Goal: Find specific page/section: Find specific page/section

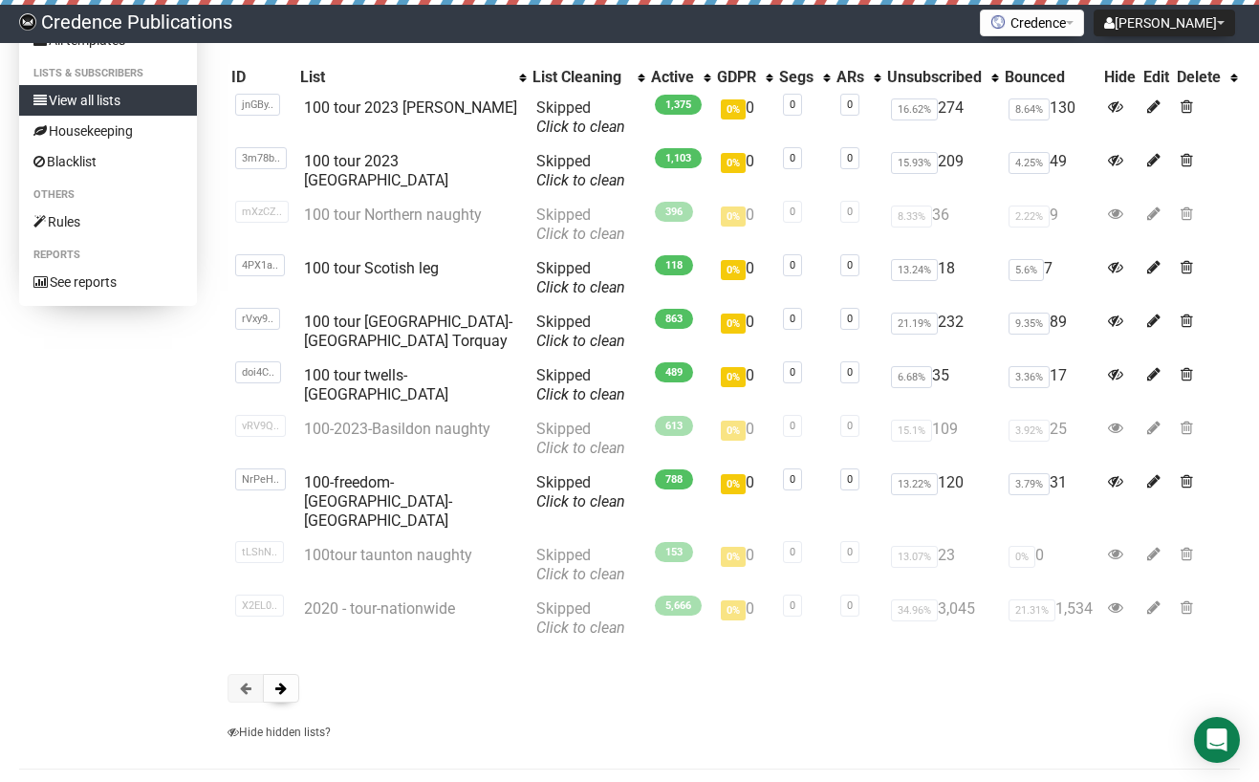
scroll to position [163, 0]
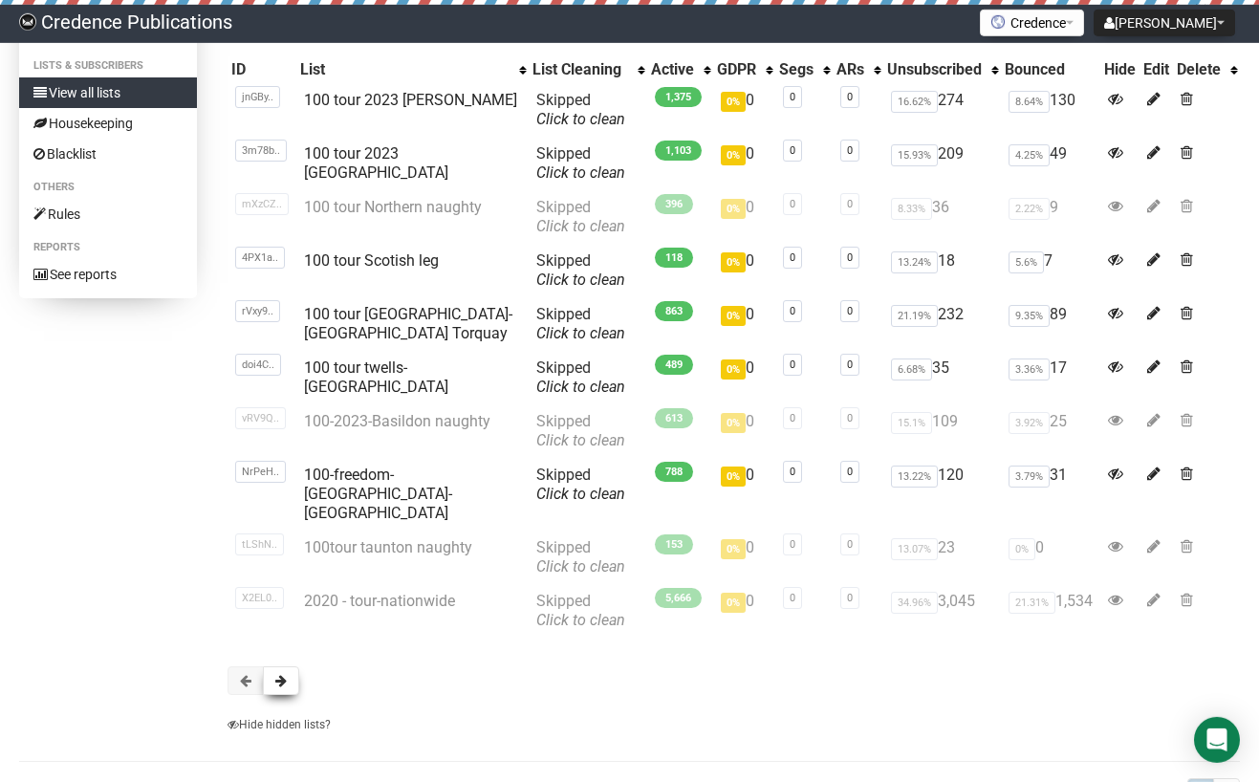
click at [277, 674] on span at bounding box center [280, 680] width 11 height 13
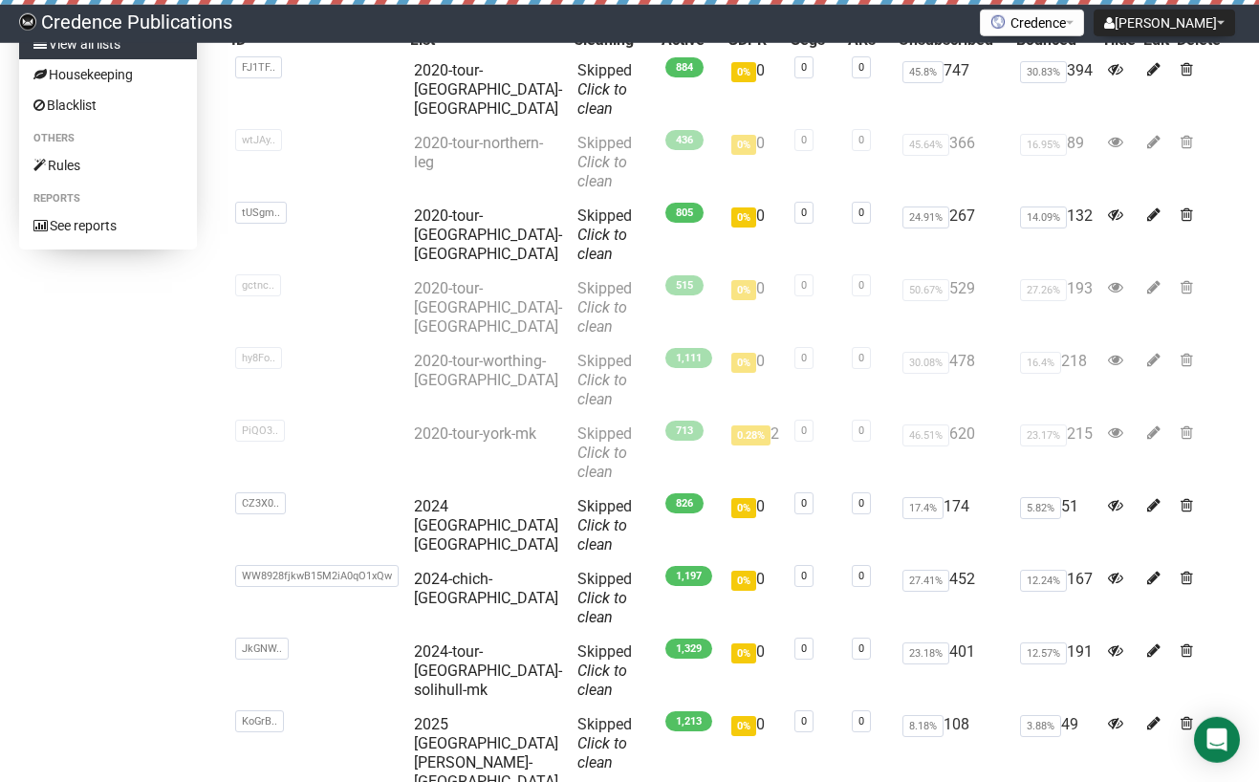
scroll to position [212, 0]
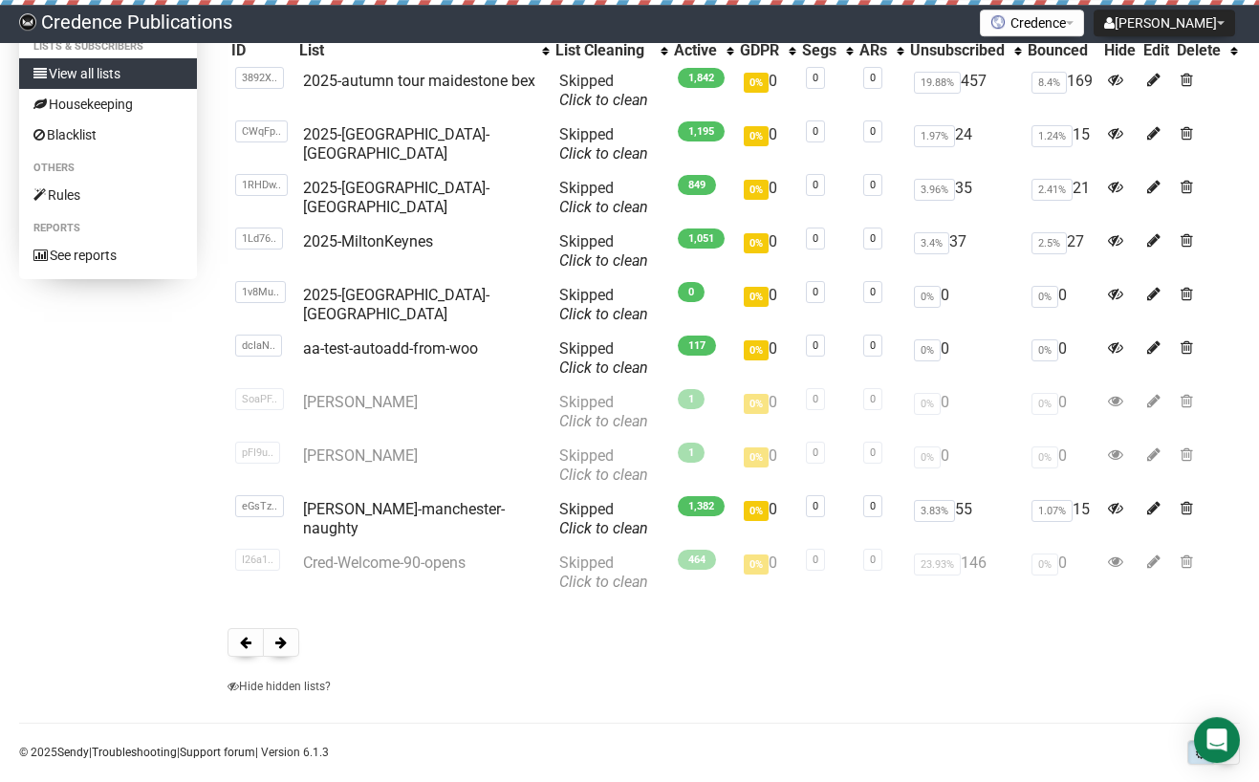
scroll to position [209, 0]
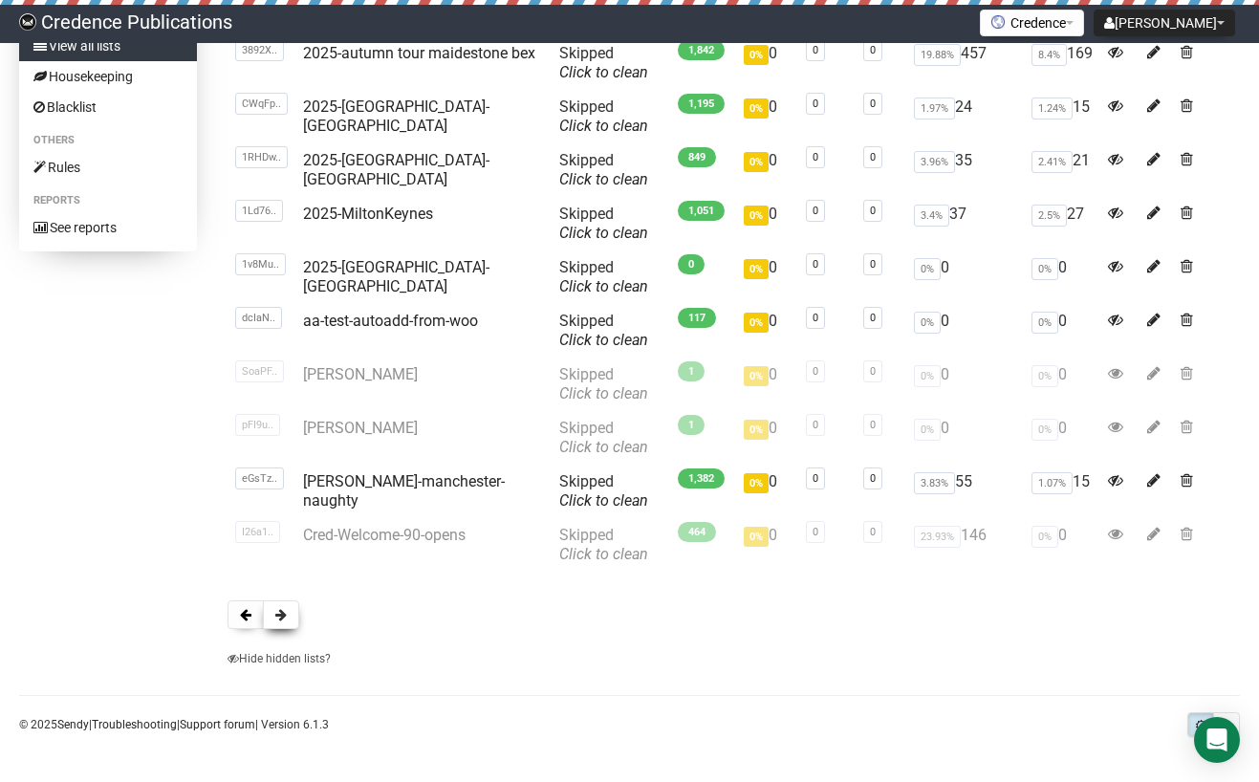
click at [287, 614] on span at bounding box center [280, 614] width 11 height 13
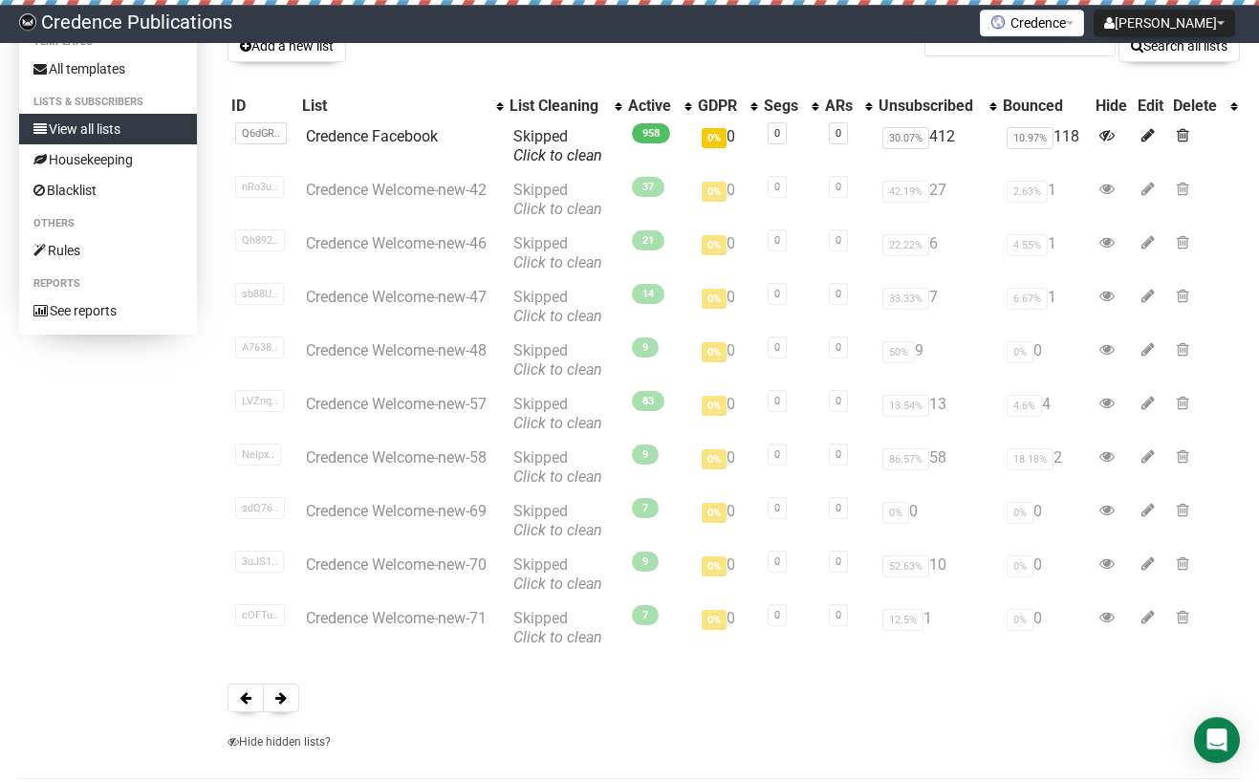
scroll to position [209, 0]
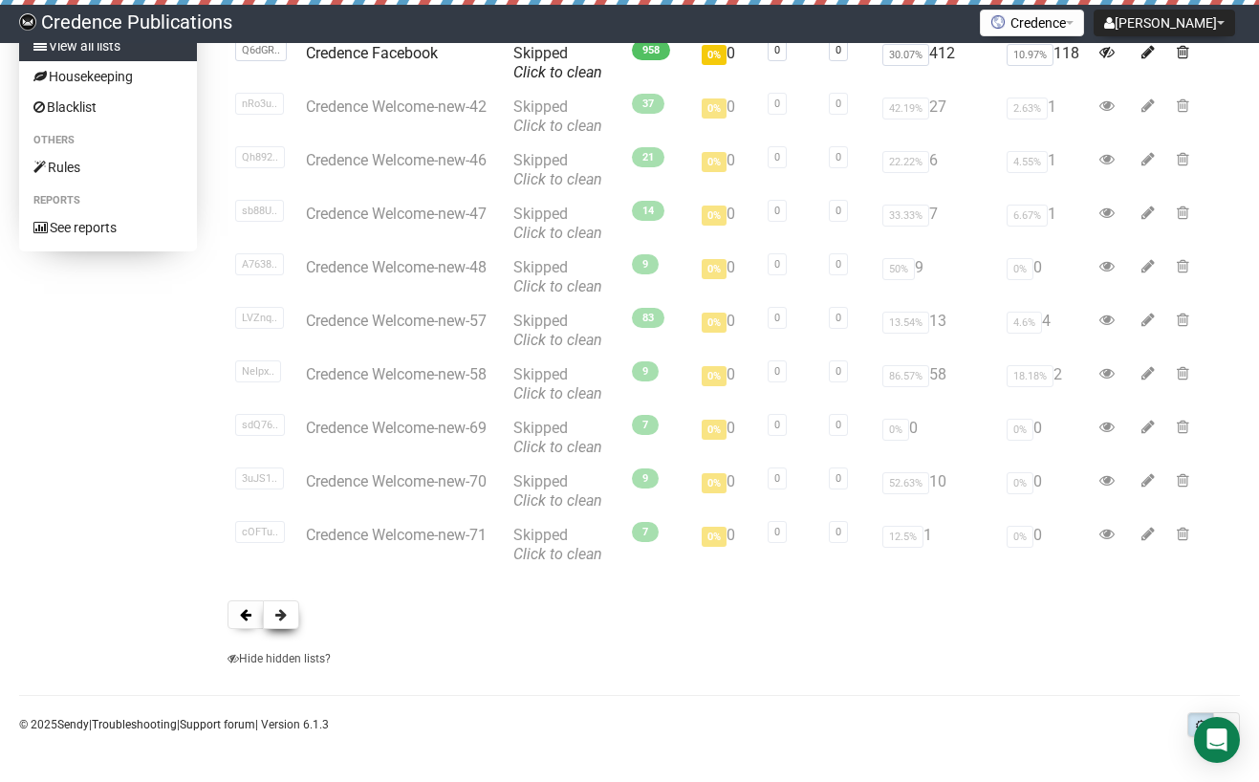
click at [288, 618] on button at bounding box center [281, 614] width 36 height 29
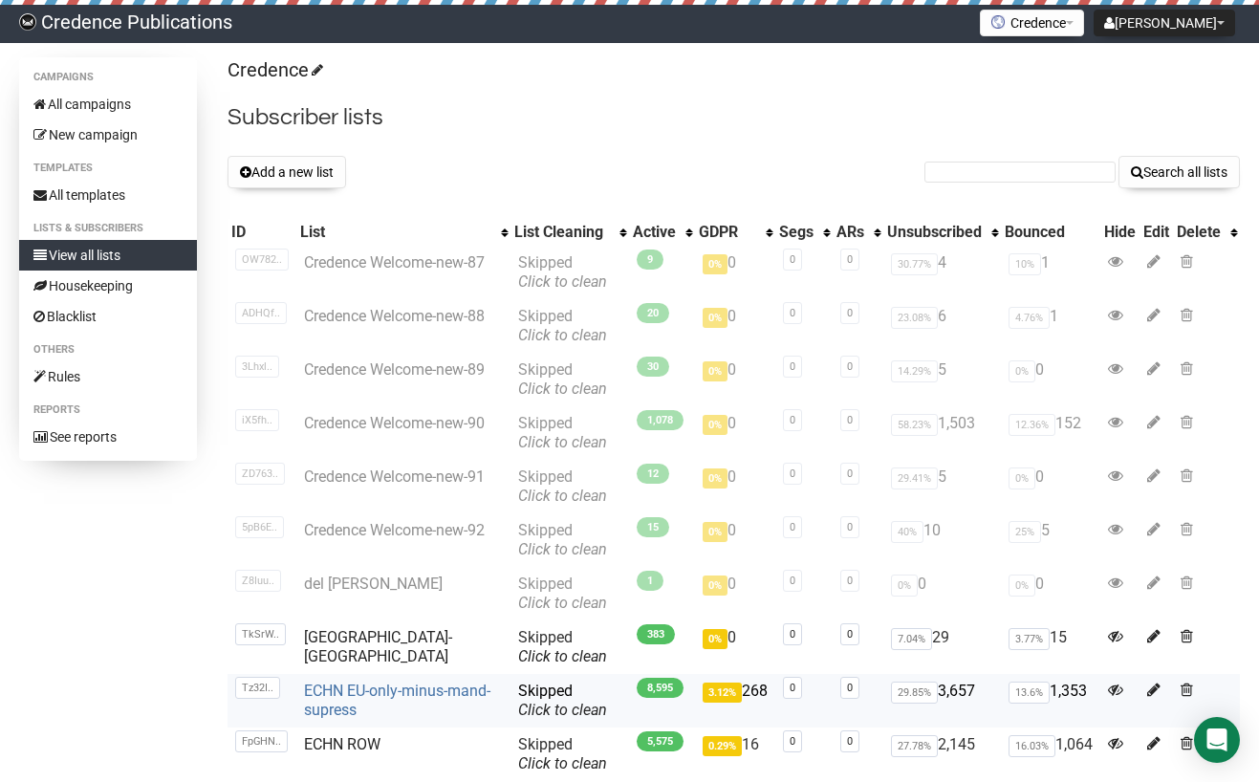
click at [333, 693] on link "ECHN EU-only-minus-mand-supress" at bounding box center [397, 700] width 186 height 37
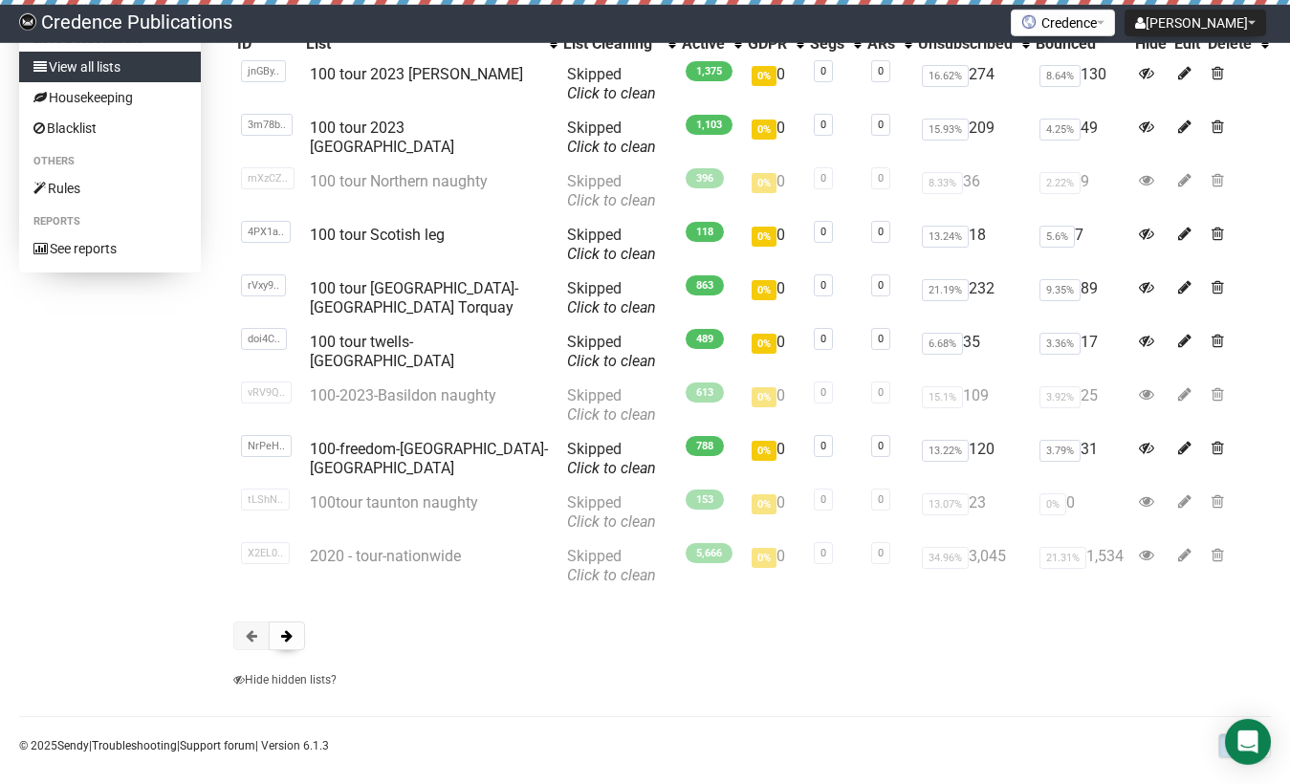
scroll to position [200, 0]
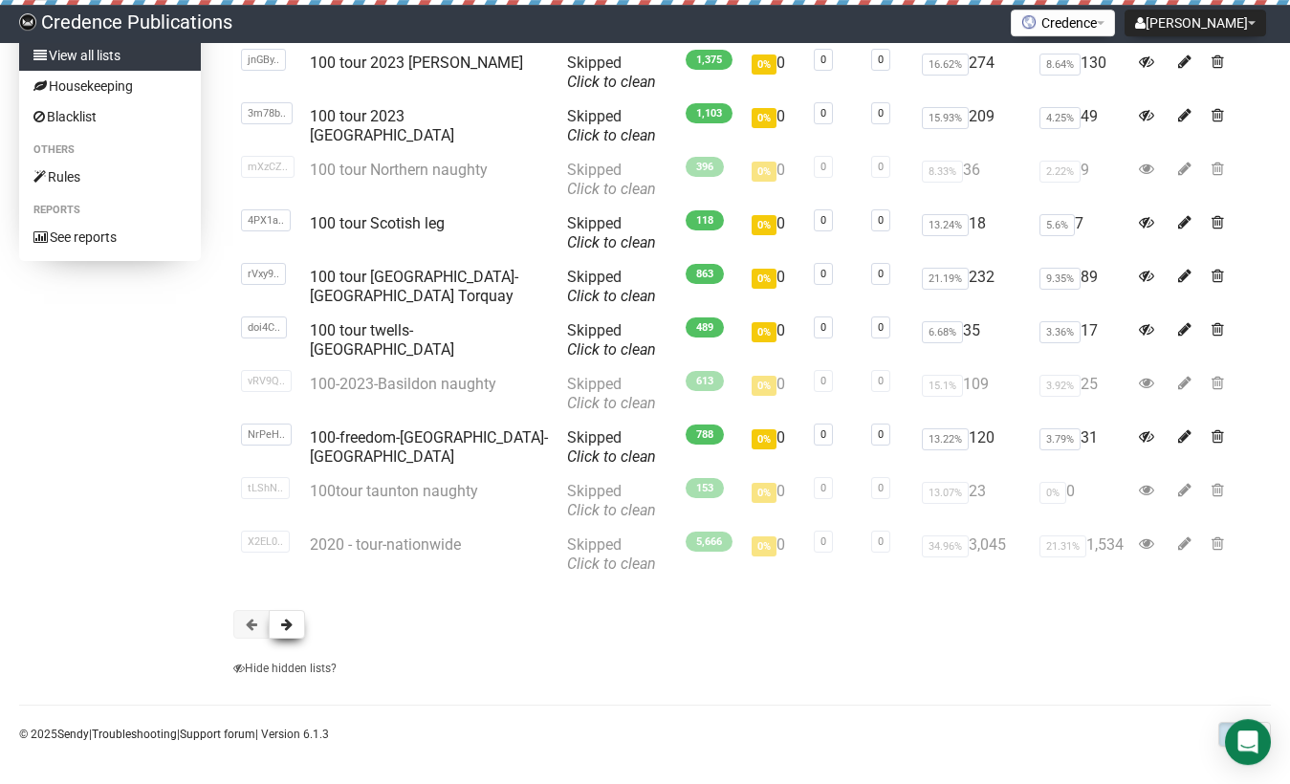
click at [293, 627] on span at bounding box center [286, 624] width 11 height 13
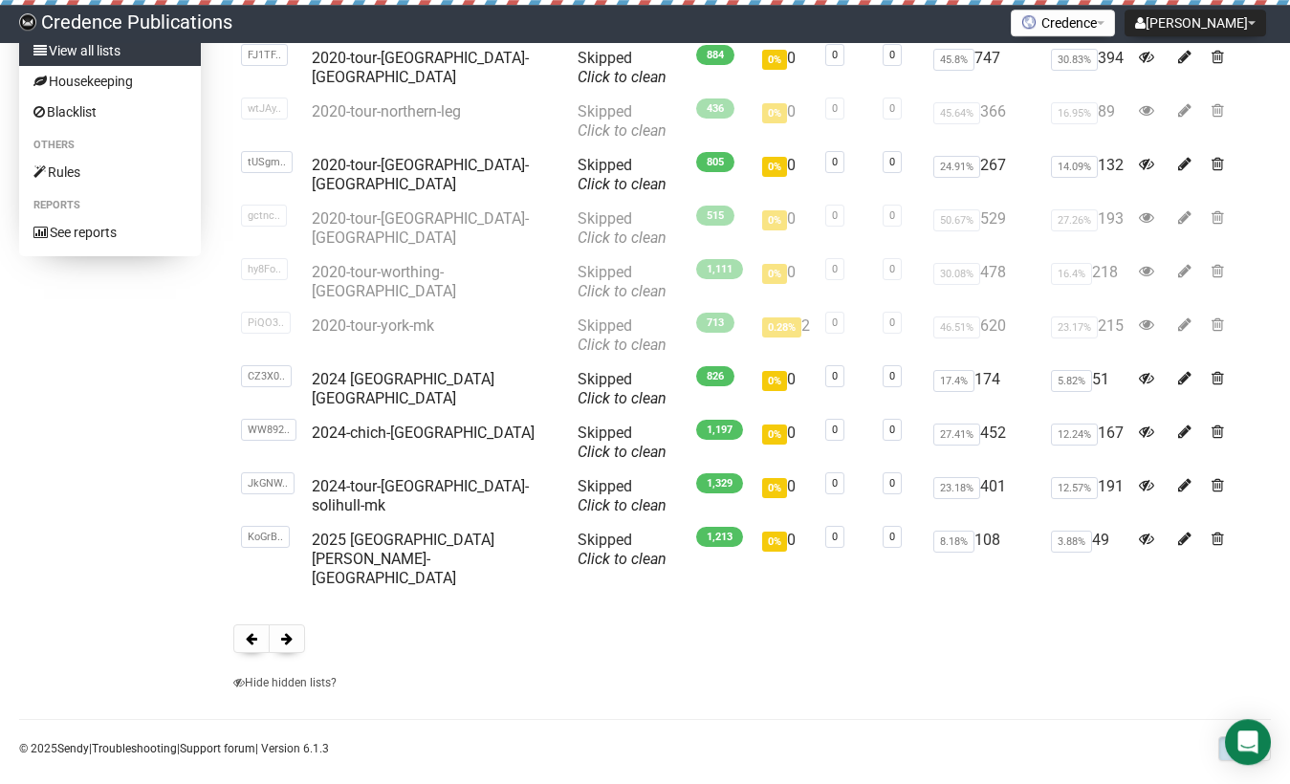
scroll to position [207, 0]
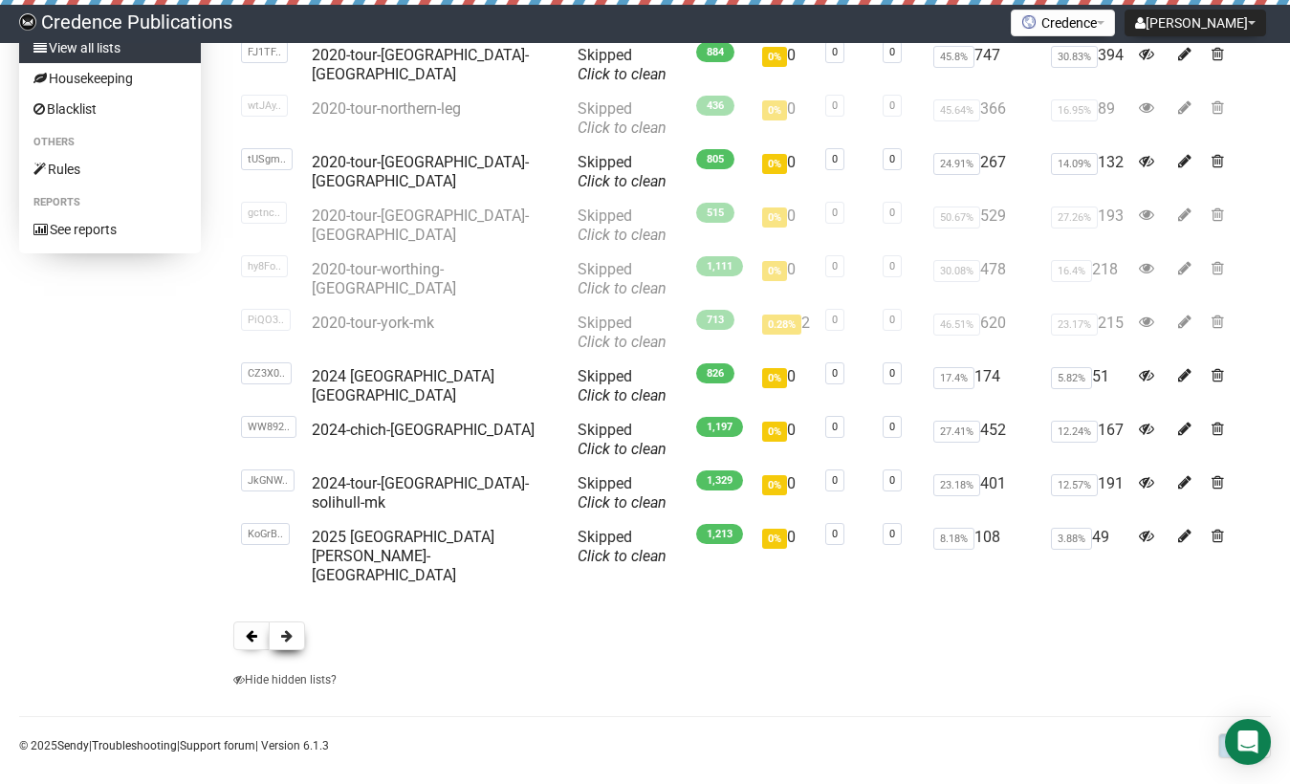
click at [287, 629] on span at bounding box center [286, 635] width 11 height 13
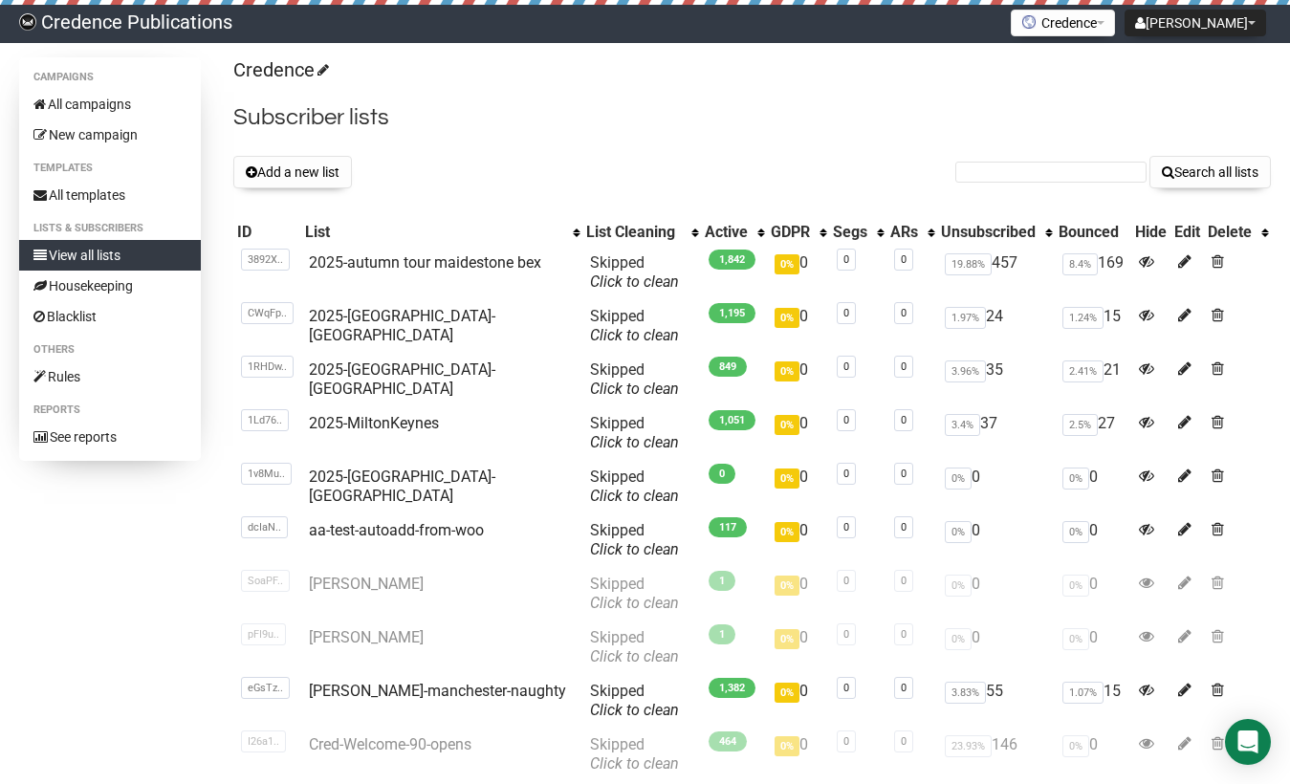
click at [33, 553] on div "Campaigns All campaigns New campaign Templates All templates Lists & subscriber…" at bounding box center [645, 472] width 1252 height 830
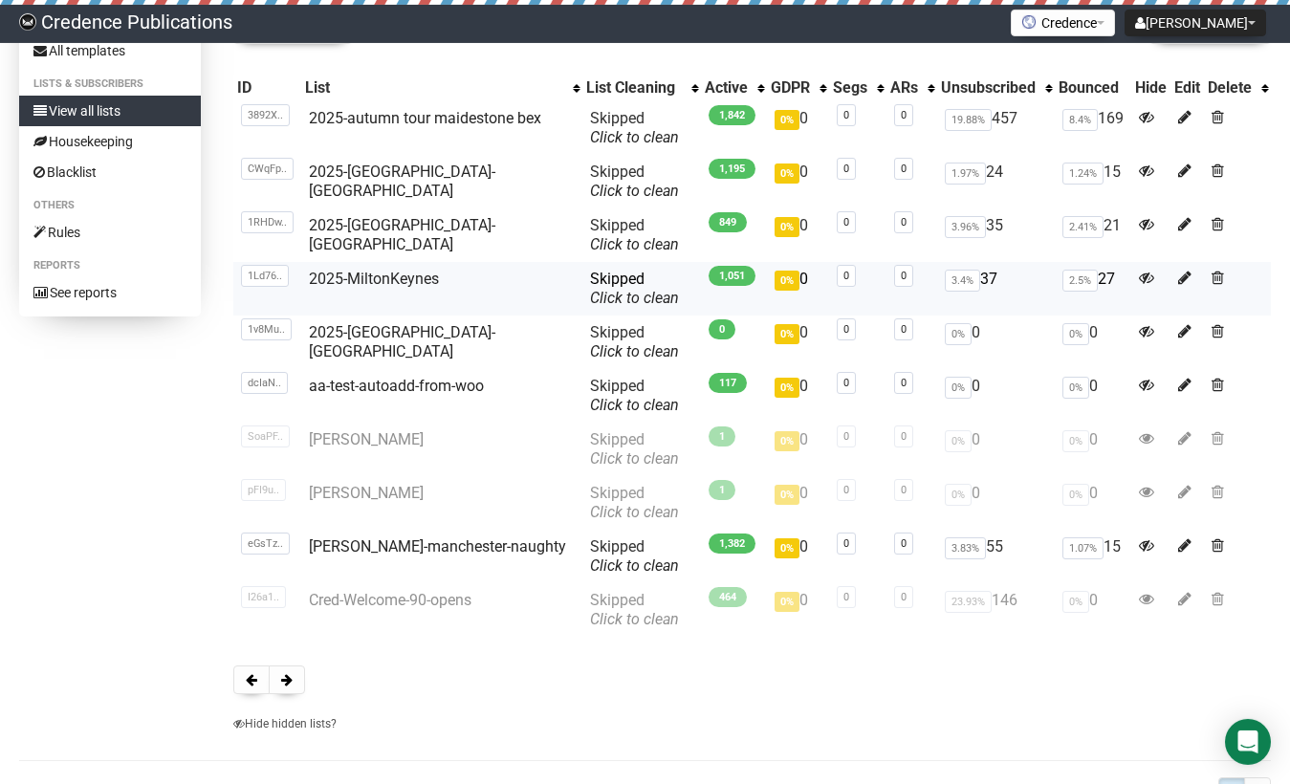
scroll to position [145, 0]
click at [283, 680] on span at bounding box center [286, 678] width 11 height 13
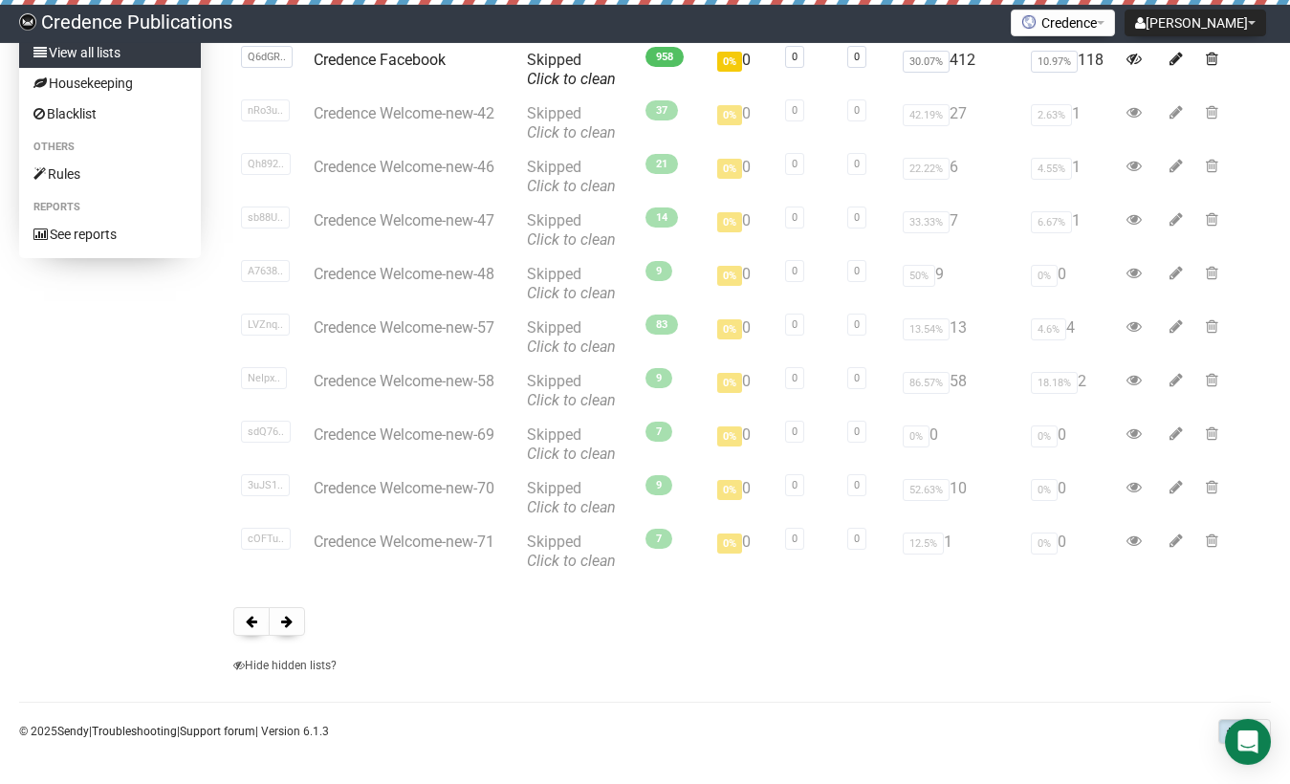
scroll to position [207, 0]
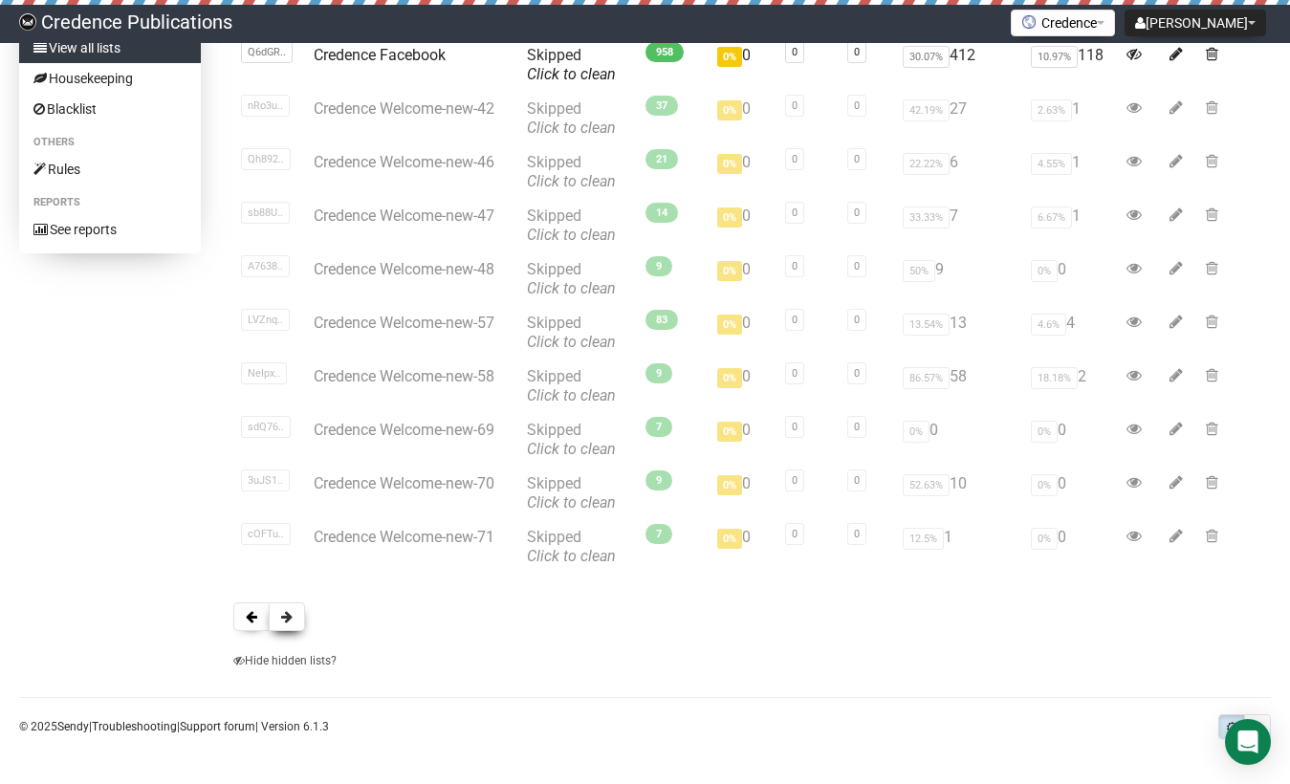
click at [282, 615] on span at bounding box center [286, 616] width 11 height 13
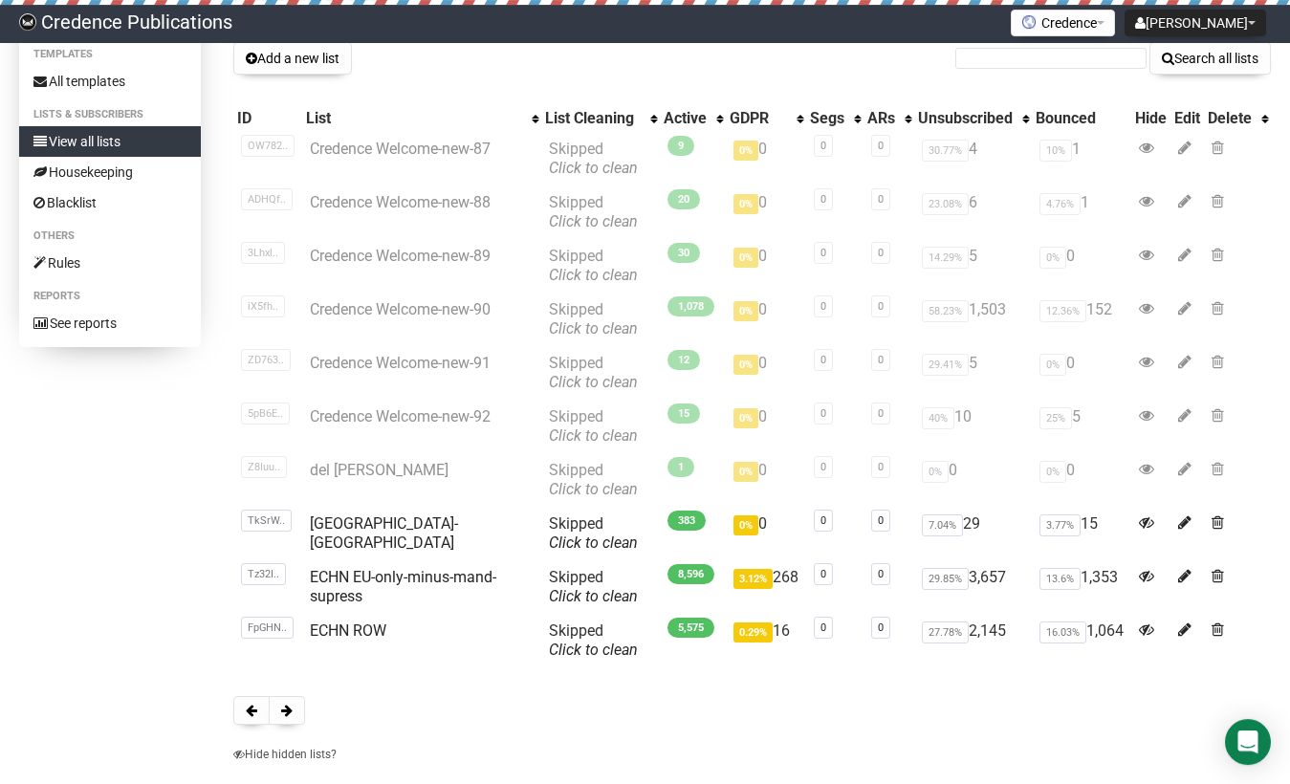
scroll to position [118, 0]
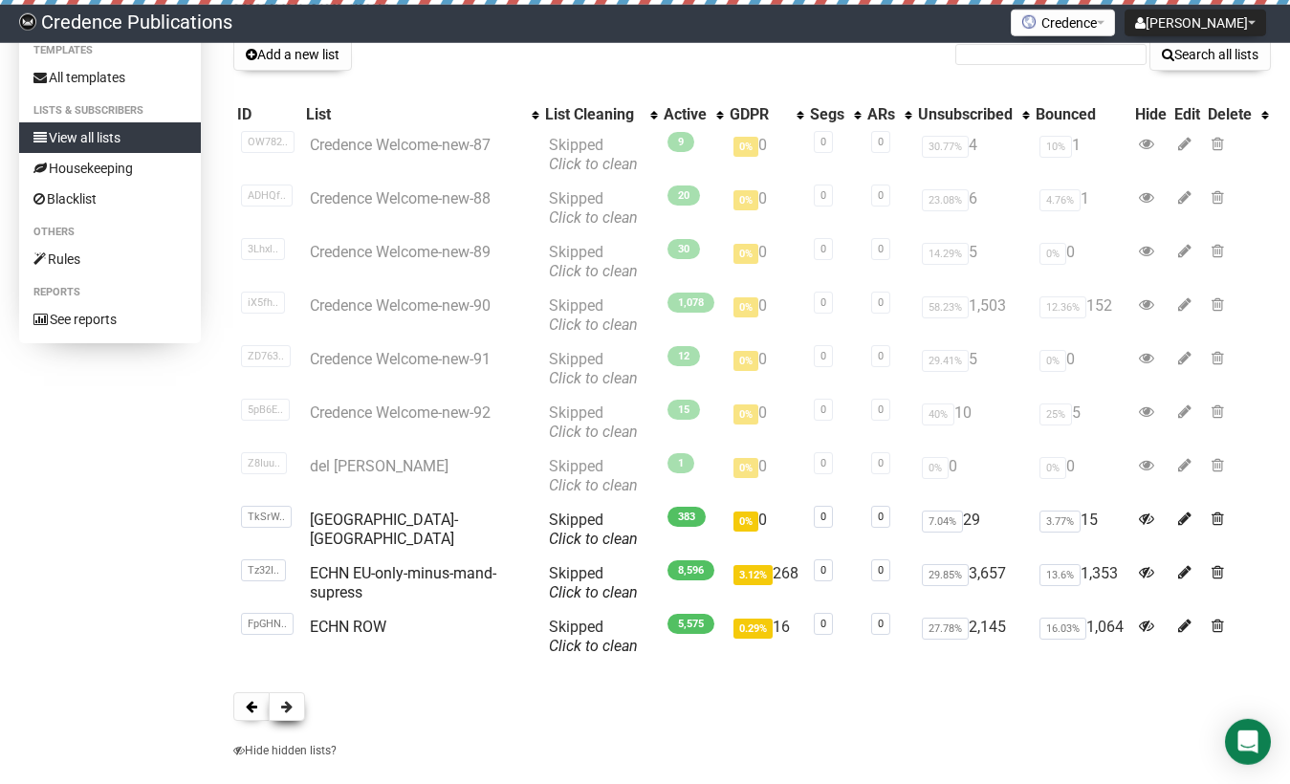
click at [288, 705] on span at bounding box center [286, 706] width 11 height 13
